Goal: Transaction & Acquisition: Book appointment/travel/reservation

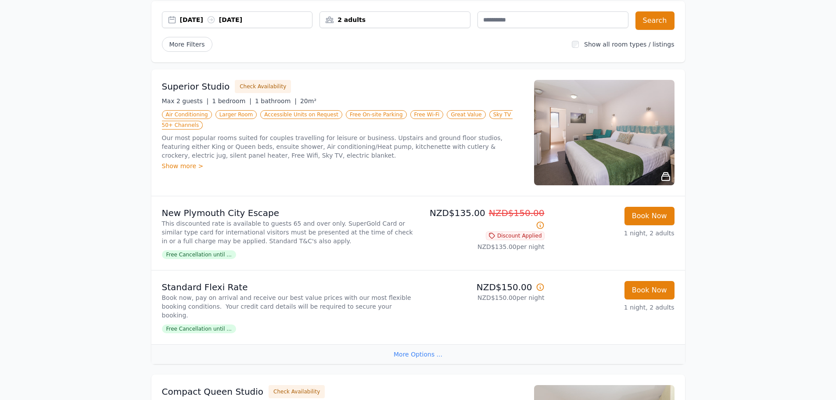
scroll to position [88, 0]
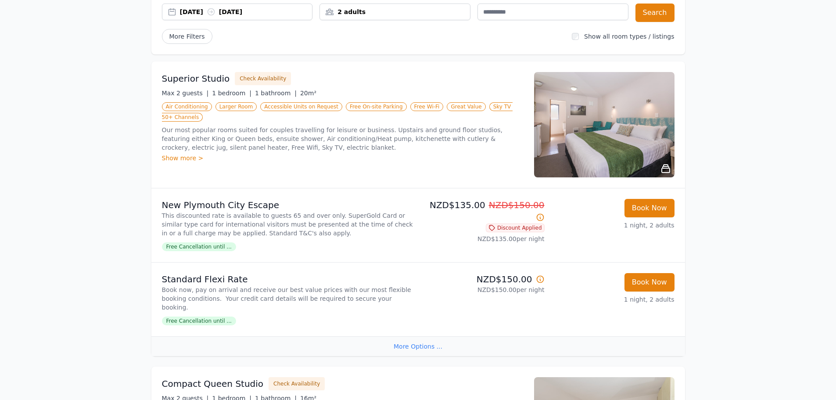
click at [666, 165] on icon at bounding box center [666, 169] width 8 height 8
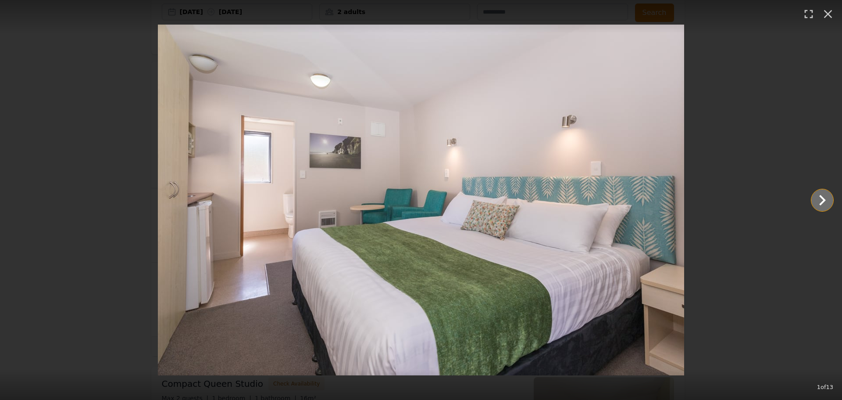
click at [825, 199] on icon "Show slide 2 of 13" at bounding box center [822, 200] width 21 height 21
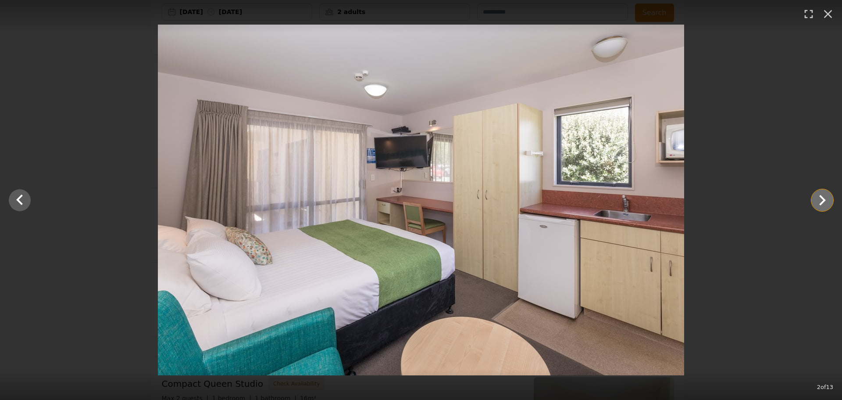
click at [824, 199] on icon "Show slide 3 of 13" at bounding box center [823, 200] width 7 height 11
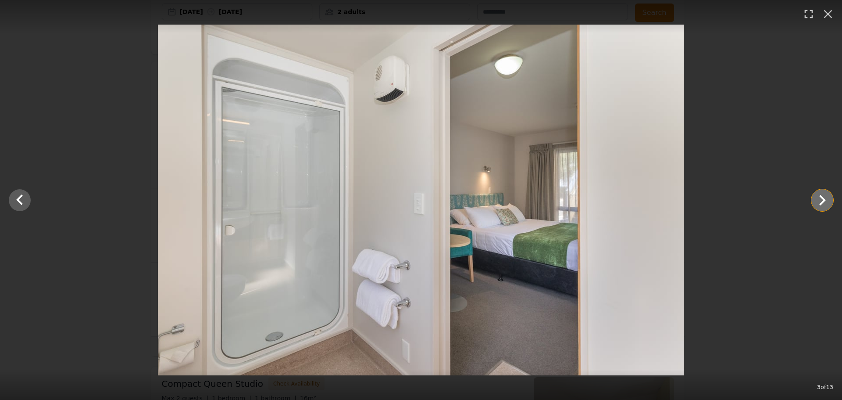
click at [824, 199] on icon "Show slide 4 of 13" at bounding box center [823, 200] width 7 height 11
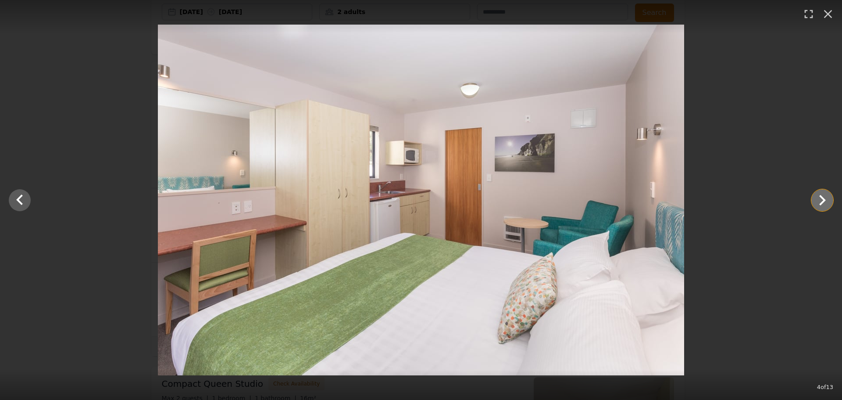
click at [824, 199] on icon "Show slide 5 of 13" at bounding box center [823, 200] width 7 height 11
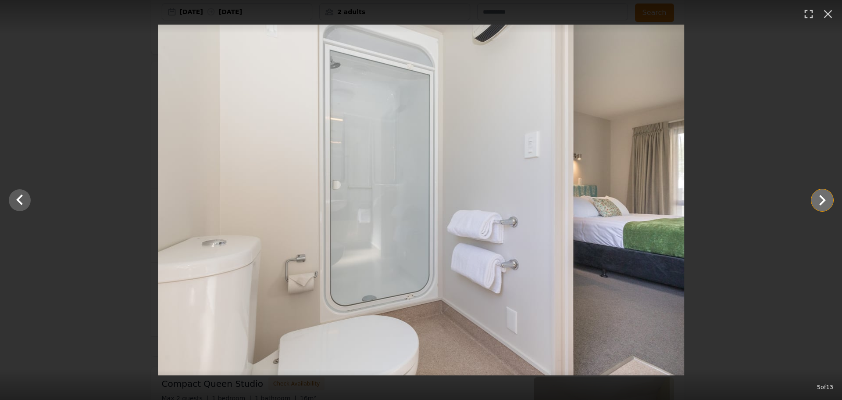
click at [824, 199] on icon "Show slide 6 of 13" at bounding box center [823, 200] width 7 height 11
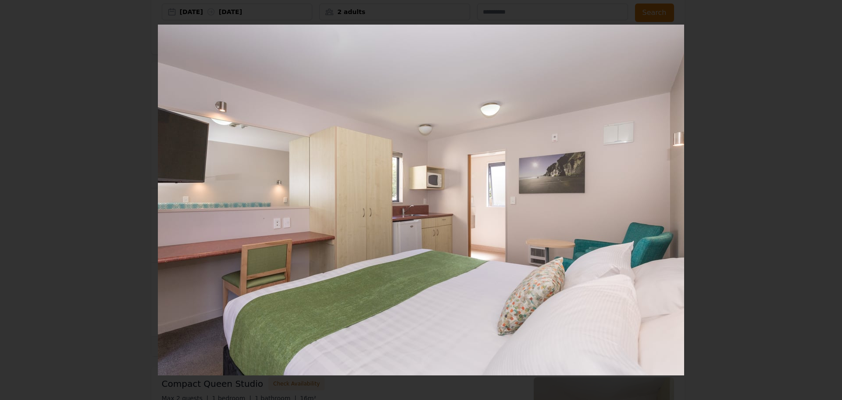
click at [824, 15] on icon "button" at bounding box center [828, 10] width 14 height 14
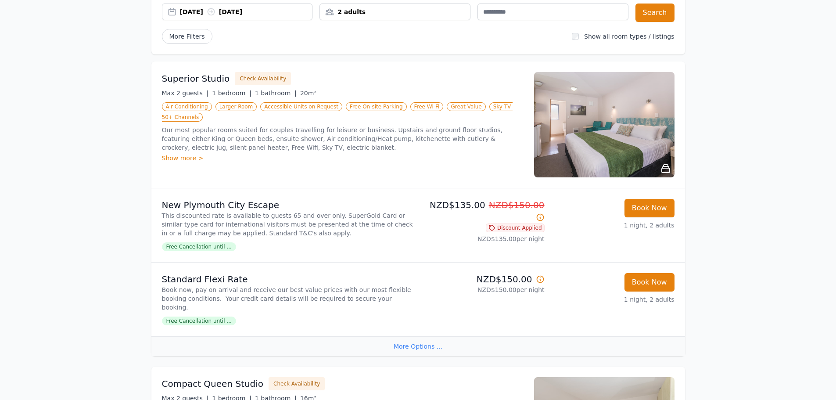
scroll to position [0, 0]
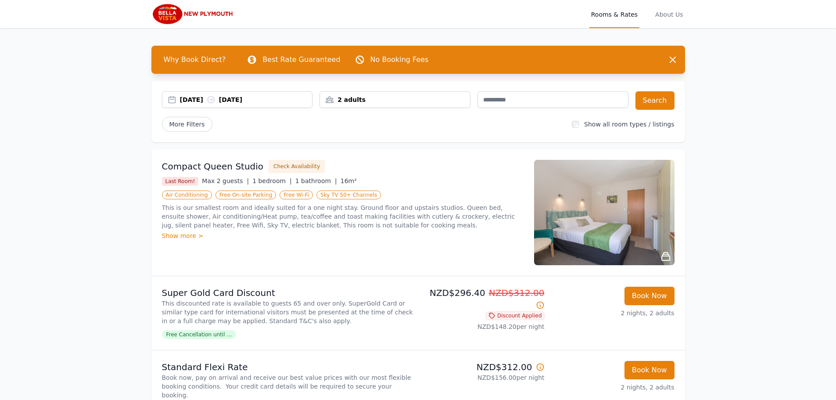
click at [208, 97] on div "[DATE] [DATE]" at bounding box center [246, 99] width 133 height 9
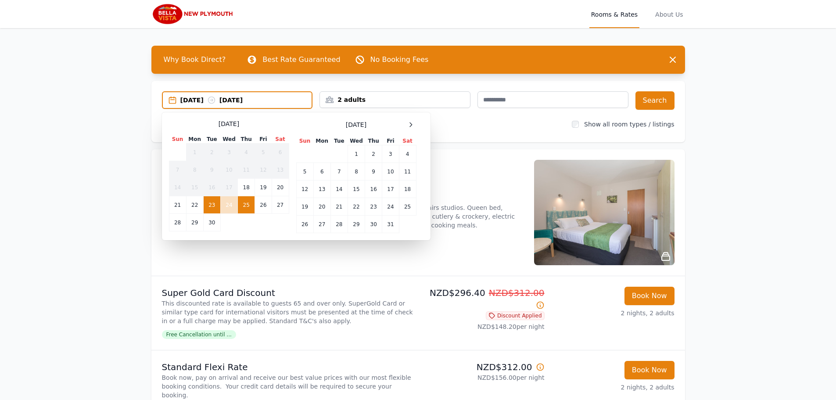
click at [208, 97] on div "23 Sep 2025 25 Sep 2025" at bounding box center [246, 100] width 132 height 9
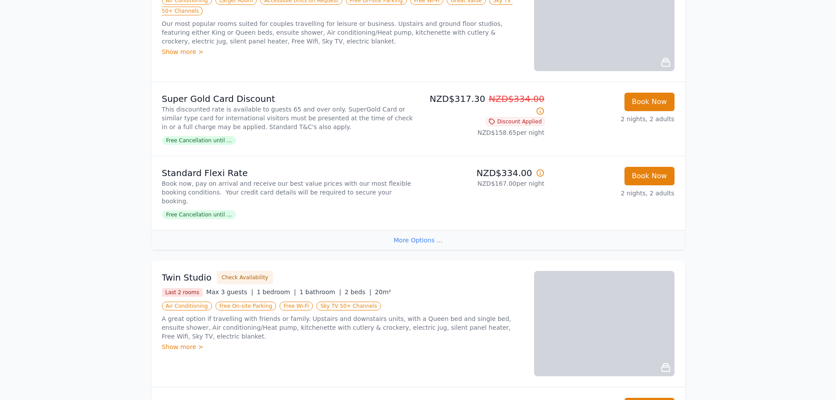
scroll to position [527, 0]
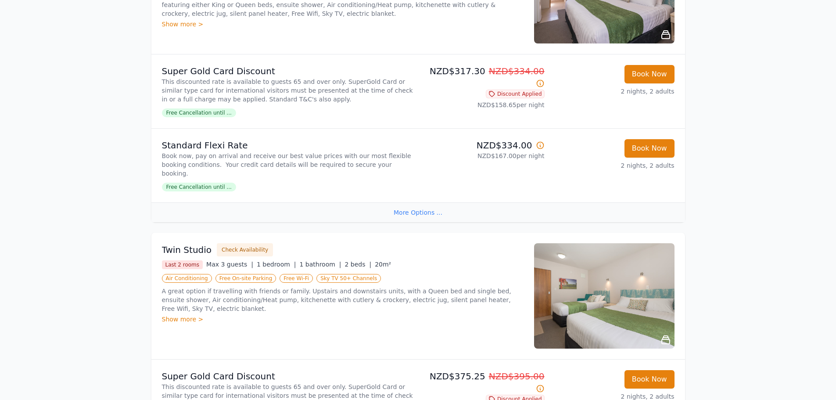
click at [422, 202] on div "More Options ..." at bounding box center [418, 212] width 534 height 20
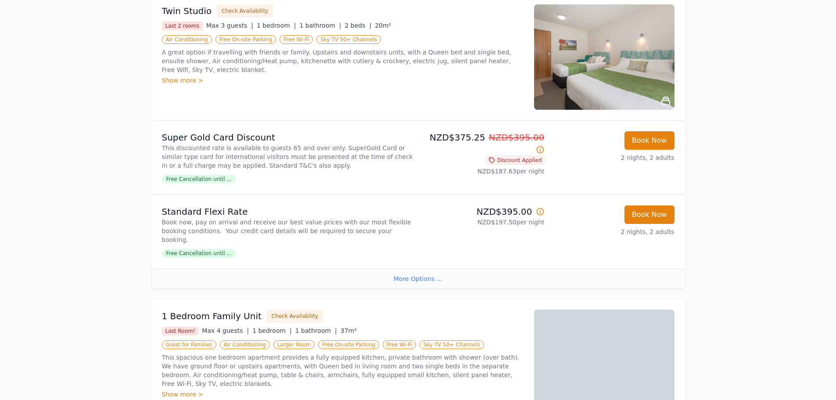
scroll to position [746, 0]
